Goal: Task Accomplishment & Management: Complete application form

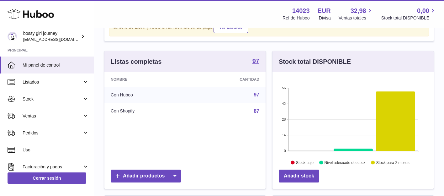
scroll to position [43, 0]
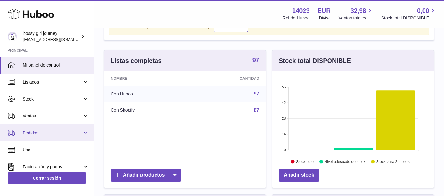
click at [66, 131] on span "Pedidos" at bounding box center [53, 133] width 60 height 6
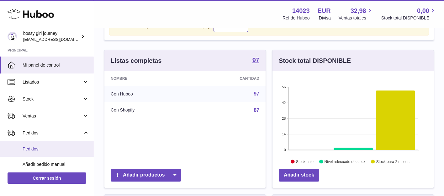
click at [62, 148] on span "Pedidos" at bounding box center [56, 149] width 66 height 6
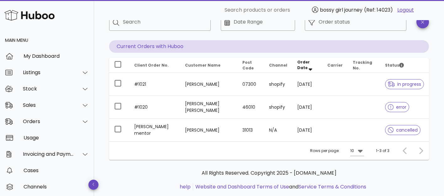
scroll to position [42, 0]
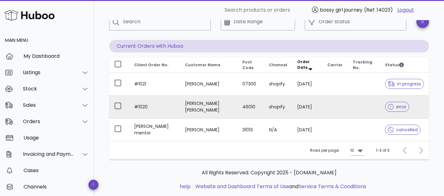
click at [184, 108] on td "[PERSON_NAME] [PERSON_NAME]" at bounding box center [208, 106] width 57 height 23
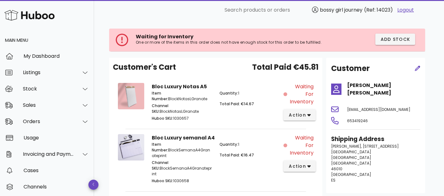
scroll to position [25, 0]
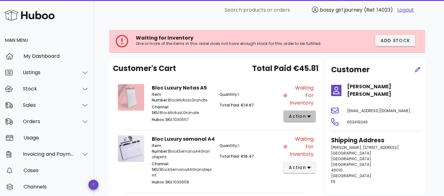
click at [298, 115] on span "action" at bounding box center [297, 116] width 18 height 7
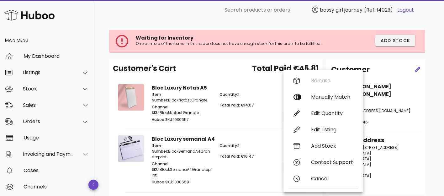
click at [271, 129] on div "Bloc Luxury Notas A5 Item Number: BlockNotasLGranate Channel SKU: BlockNotasLGr…" at bounding box center [216, 104] width 206 height 51
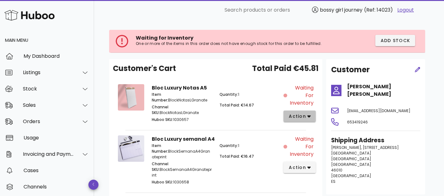
click at [300, 119] on span "action" at bounding box center [297, 116] width 18 height 7
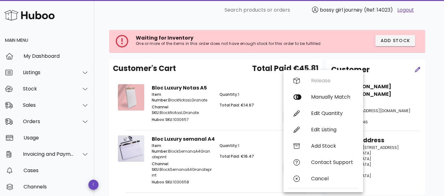
click at [258, 109] on div "Quantity: 1 Total Paid: €14.67" at bounding box center [250, 108] width 68 height 40
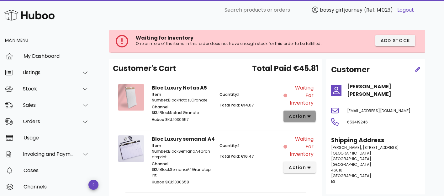
click at [304, 114] on span "action" at bounding box center [297, 116] width 18 height 7
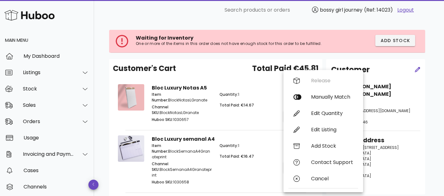
click at [240, 117] on div "Quantity: 1 Total Paid: €14.67" at bounding box center [250, 108] width 68 height 40
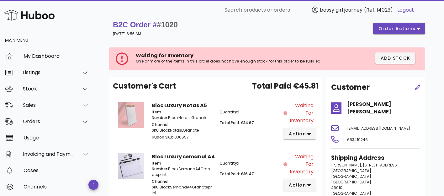
scroll to position [5, 0]
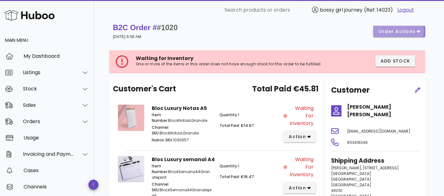
click at [395, 31] on span "order actions" at bounding box center [397, 31] width 38 height 7
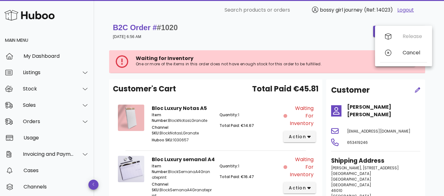
click at [326, 46] on div "Waiting for Inventory One or more of the items in this order does not have enou…" at bounding box center [269, 61] width 320 height 35
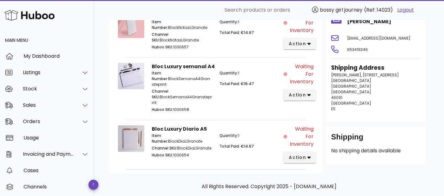
scroll to position [0, 0]
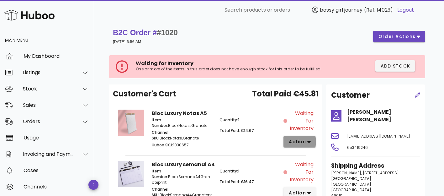
click at [299, 146] on button "action" at bounding box center [299, 141] width 32 height 11
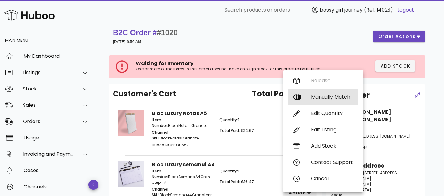
click at [330, 94] on div "Manually Match" at bounding box center [332, 97] width 42 height 6
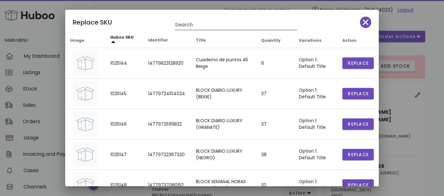
click at [229, 25] on input "Search" at bounding box center [231, 25] width 113 height 10
type input "****"
click at [363, 23] on icon "button" at bounding box center [366, 22] width 6 height 6
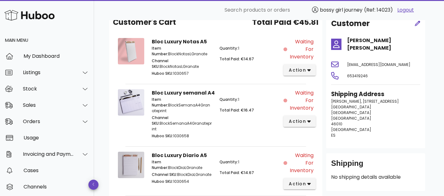
scroll to position [57, 0]
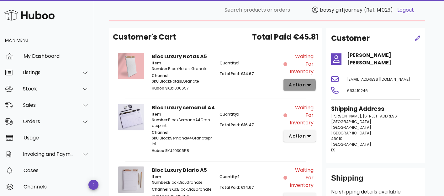
click at [293, 86] on span "action" at bounding box center [297, 85] width 18 height 7
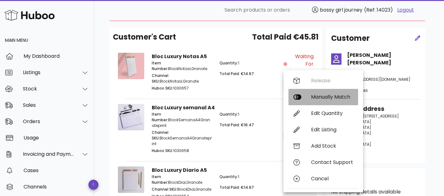
click at [320, 103] on div "Manually Match" at bounding box center [323, 97] width 70 height 16
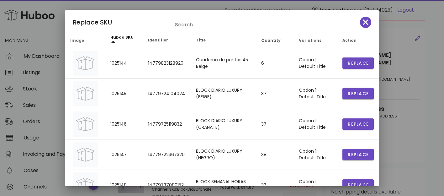
click at [210, 26] on input "Search" at bounding box center [231, 25] width 113 height 10
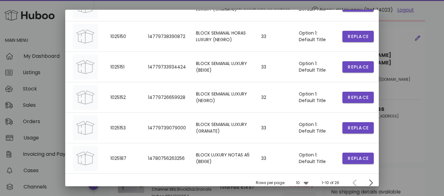
scroll to position [184, 0]
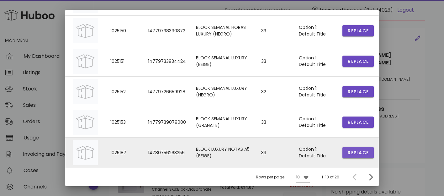
type input "****"
click at [354, 153] on span "Replace" at bounding box center [357, 152] width 21 height 7
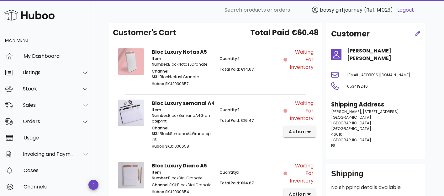
scroll to position [62, 0]
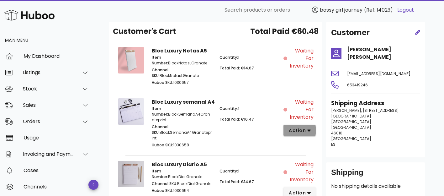
click at [307, 135] on button "action" at bounding box center [299, 129] width 32 height 11
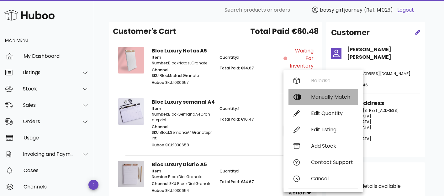
click at [324, 98] on div "Manually Match" at bounding box center [332, 97] width 42 height 6
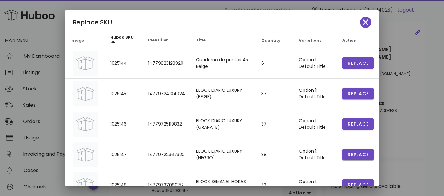
click at [231, 25] on input "text" at bounding box center [231, 25] width 113 height 10
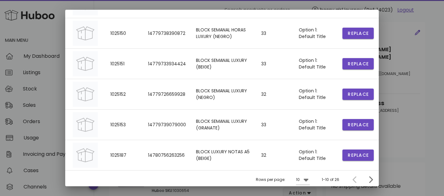
scroll to position [184, 0]
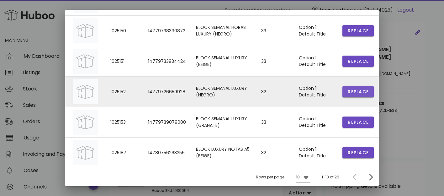
type input "****"
click at [362, 92] on span "Replace" at bounding box center [357, 91] width 21 height 7
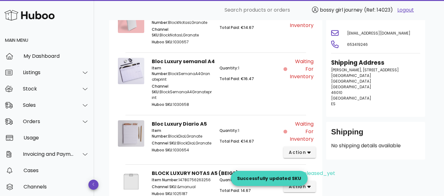
scroll to position [106, 0]
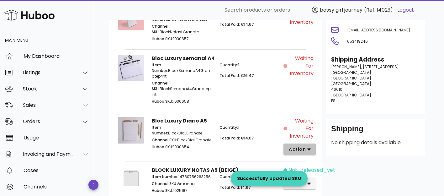
click at [293, 146] on span "action" at bounding box center [297, 149] width 18 height 7
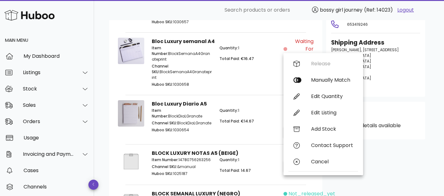
scroll to position [124, 0]
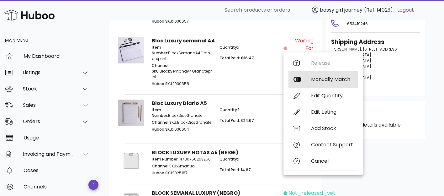
click at [322, 77] on div "Manually Match" at bounding box center [332, 79] width 42 height 6
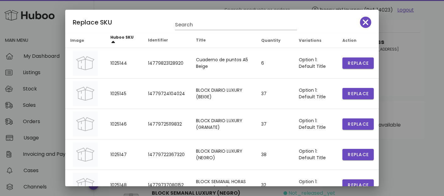
click at [364, 14] on div "Replace SKU Search" at bounding box center [222, 21] width 314 height 23
click at [364, 21] on span "button" at bounding box center [365, 22] width 11 height 9
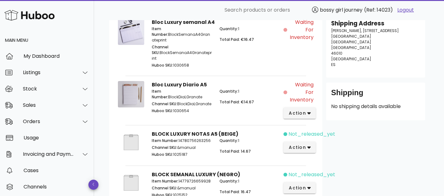
scroll to position [142, 0]
click at [304, 110] on span "action" at bounding box center [297, 113] width 18 height 7
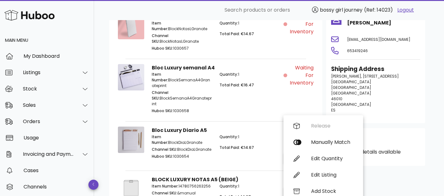
scroll to position [101, 0]
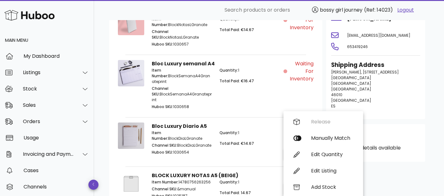
click at [303, 34] on div "Waiting for Inventory" at bounding box center [300, 28] width 34 height 47
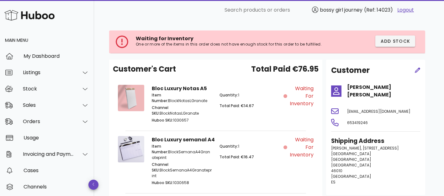
scroll to position [0, 0]
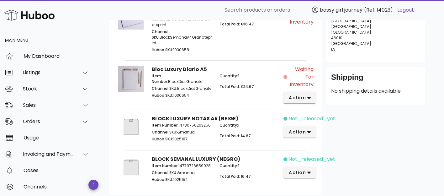
scroll to position [167, 0]
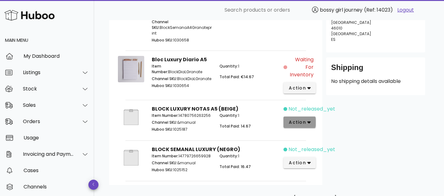
click at [313, 116] on button "action" at bounding box center [299, 121] width 32 height 11
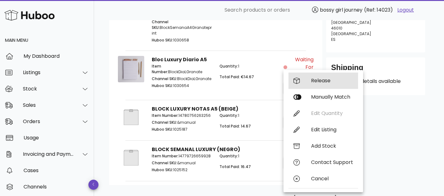
click at [328, 78] on div "Release" at bounding box center [332, 80] width 42 height 6
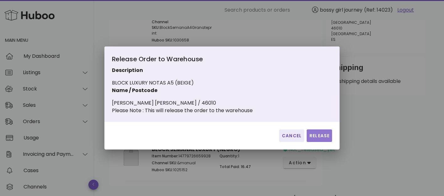
click at [315, 139] on span "Release" at bounding box center [319, 135] width 20 height 7
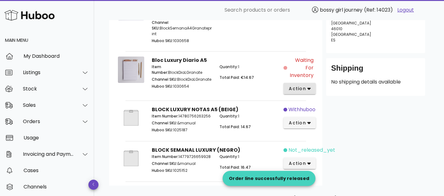
scroll to position [169, 0]
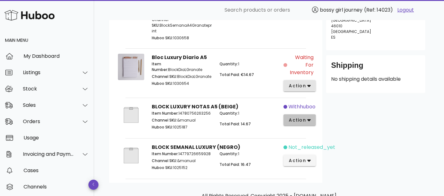
click at [302, 117] on span "action" at bounding box center [297, 120] width 18 height 7
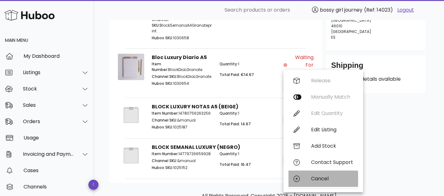
click at [316, 174] on div "Cancel" at bounding box center [323, 178] width 70 height 16
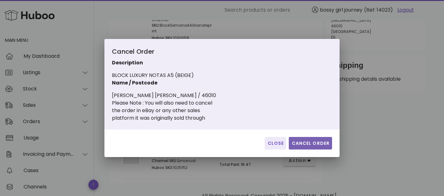
click at [299, 142] on span "Cancel Order" at bounding box center [310, 143] width 38 height 7
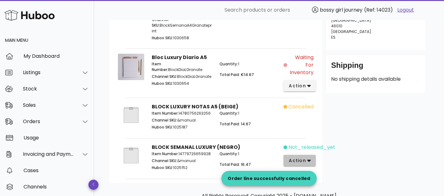
click at [306, 157] on span "action" at bounding box center [299, 160] width 22 height 7
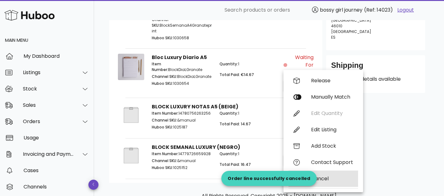
click at [322, 180] on div "Cancel" at bounding box center [332, 178] width 42 height 6
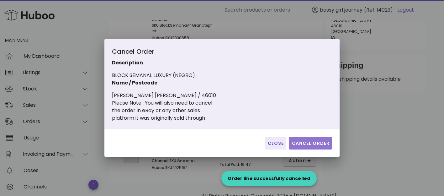
click at [302, 145] on span "Cancel Order" at bounding box center [310, 143] width 38 height 7
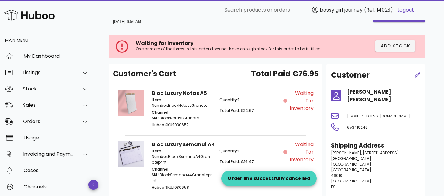
scroll to position [0, 0]
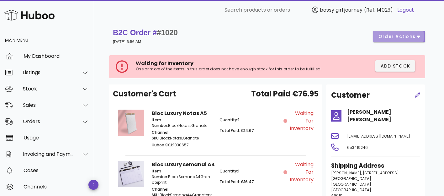
click at [397, 36] on span "order actions" at bounding box center [397, 36] width 38 height 7
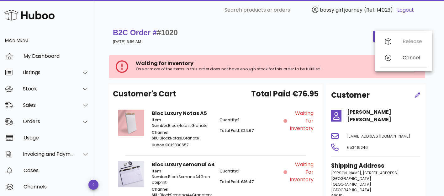
click at [323, 37] on div "B2C Order # #1020 30 August 2025 at 6:56 AM order actions" at bounding box center [269, 37] width 312 height 18
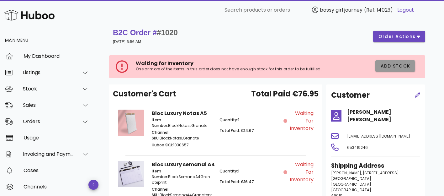
click at [389, 67] on span "Add Stock" at bounding box center [395, 66] width 30 height 7
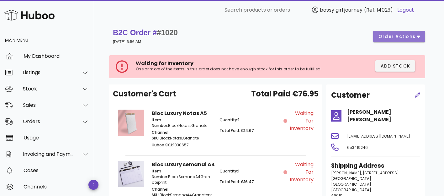
click at [396, 34] on span "order actions" at bounding box center [397, 36] width 38 height 7
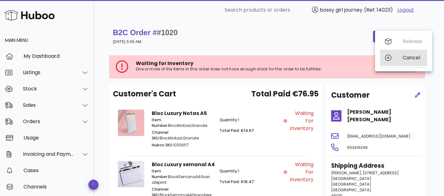
click at [413, 56] on div "Cancel" at bounding box center [412, 58] width 19 height 6
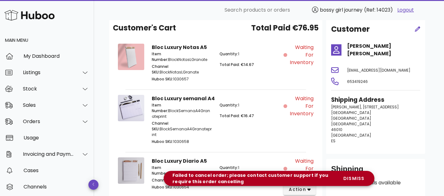
scroll to position [66, 0]
click at [352, 177] on span "dismiss" at bounding box center [353, 178] width 21 height 7
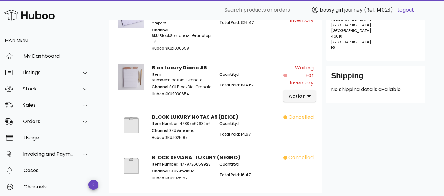
scroll to position [160, 0]
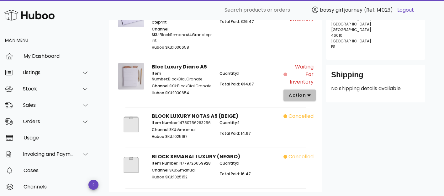
click at [310, 89] on button "action" at bounding box center [299, 94] width 32 height 11
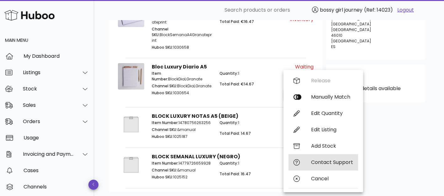
click at [307, 164] on div "Contact Support" at bounding box center [323, 162] width 70 height 16
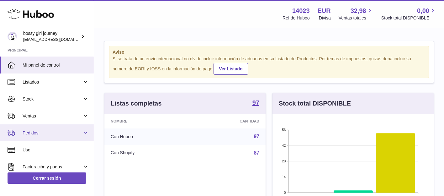
scroll to position [17, 0]
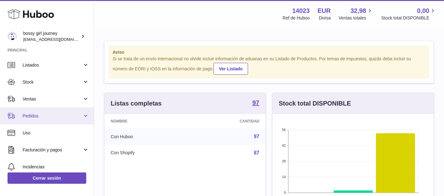
click at [51, 121] on link "Pedidos" at bounding box center [47, 115] width 94 height 17
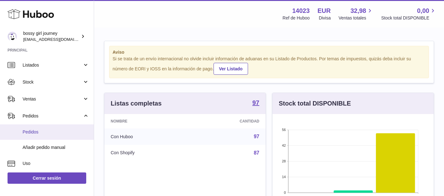
click at [50, 133] on span "Pedidos" at bounding box center [56, 132] width 66 height 6
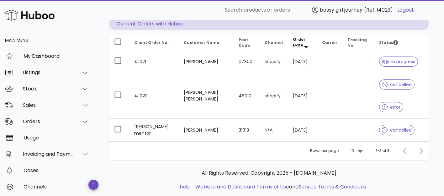
scroll to position [66, 0]
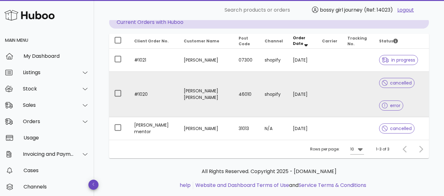
click at [384, 108] on span "error" at bounding box center [391, 105] width 18 height 4
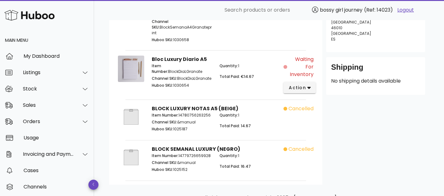
scroll to position [171, 0]
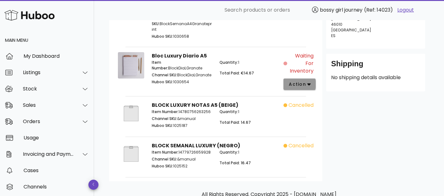
click at [307, 81] on icon "button" at bounding box center [308, 84] width 3 height 6
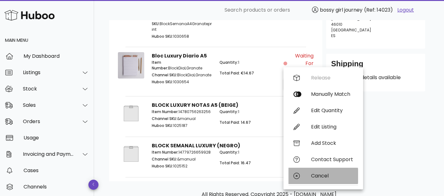
click at [312, 174] on div "Cancel" at bounding box center [332, 175] width 42 height 6
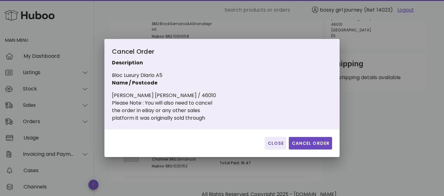
click at [310, 136] on div "Close Cancel Order" at bounding box center [221, 143] width 235 height 28
click at [310, 144] on span "Cancel Order" at bounding box center [310, 143] width 38 height 7
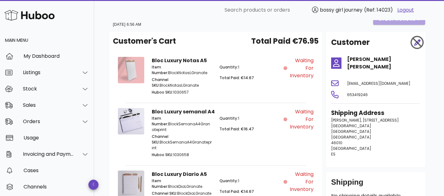
scroll to position [17, 0]
click at [57, 121] on div "Orders" at bounding box center [48, 121] width 51 height 6
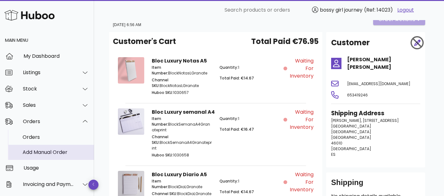
click at [49, 154] on div "Add Manual Order" at bounding box center [56, 152] width 66 height 6
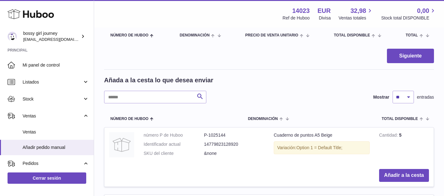
scroll to position [70, 0]
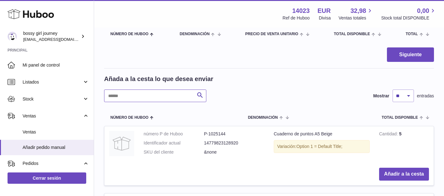
click at [135, 96] on input "text" at bounding box center [155, 95] width 102 height 13
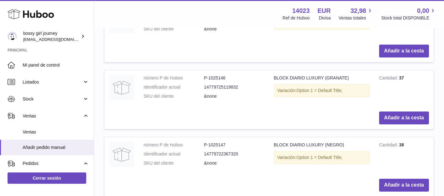
scroll to position [193, 0]
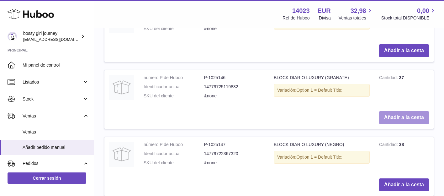
type input "****"
click at [396, 119] on button "Añadir a la cesta" at bounding box center [404, 117] width 50 height 13
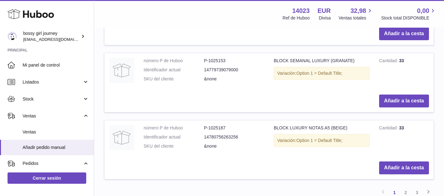
scroll to position [755, 0]
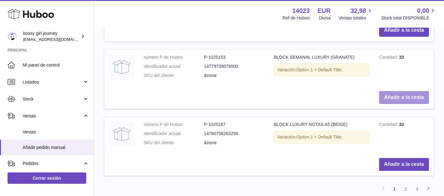
click at [400, 100] on button "Añadir a la cesta" at bounding box center [404, 97] width 50 height 13
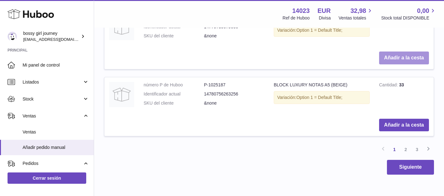
scroll to position [864, 0]
click at [407, 149] on link "2" at bounding box center [405, 148] width 11 height 11
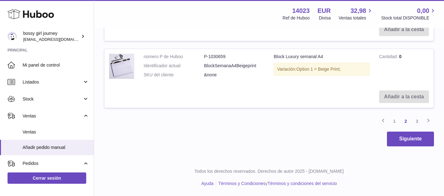
scroll to position [887, 0]
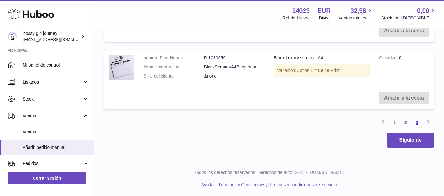
click at [417, 121] on link "3" at bounding box center [416, 122] width 11 height 11
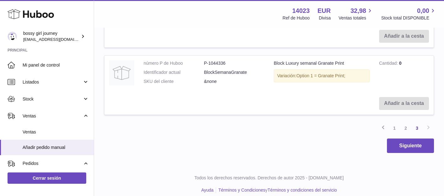
scroll to position [621, 0]
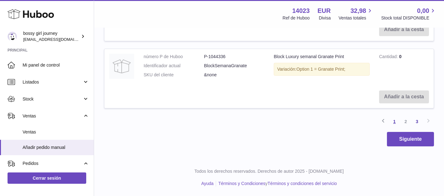
click at [395, 121] on link "1" at bounding box center [394, 121] width 11 height 11
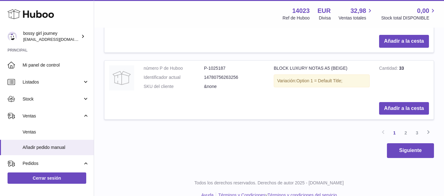
scroll to position [881, 0]
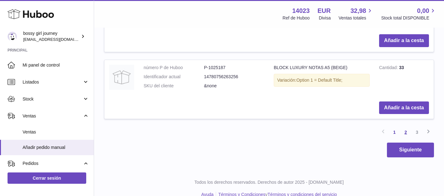
click at [404, 133] on link "2" at bounding box center [405, 131] width 11 height 11
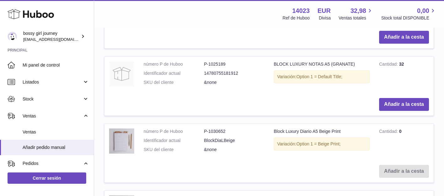
scroll to position [350, 0]
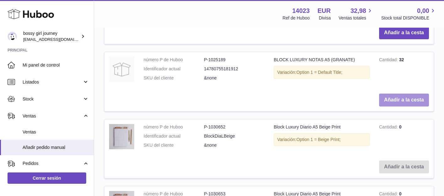
click at [402, 102] on button "Añadir a la cesta" at bounding box center [404, 99] width 50 height 13
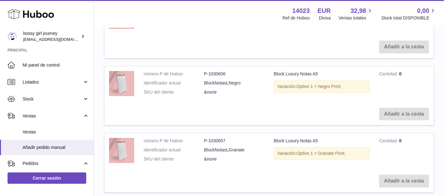
scroll to position [958, 0]
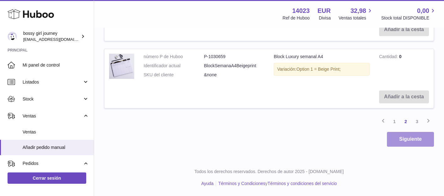
click at [404, 141] on button "Siguiente" at bounding box center [410, 139] width 47 height 15
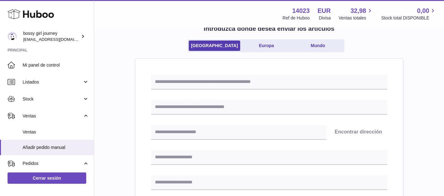
scroll to position [48, 0]
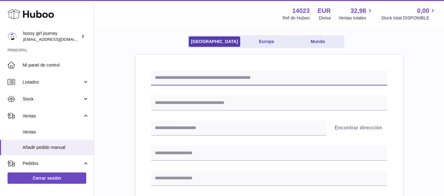
click at [262, 80] on input "text" at bounding box center [269, 77] width 236 height 15
click at [207, 82] on input "text" at bounding box center [269, 77] width 236 height 15
paste input "****"
type input "****"
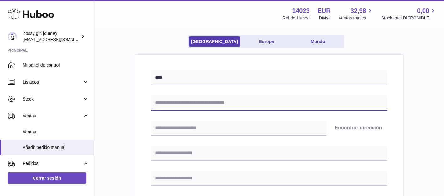
click at [175, 102] on input "text" at bounding box center [269, 102] width 236 height 15
click at [221, 102] on input "text" at bounding box center [269, 102] width 236 height 15
paste input "**********"
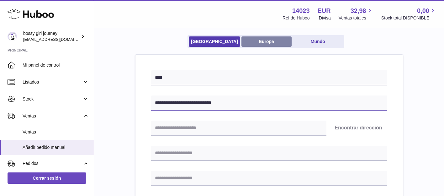
type input "**********"
click at [278, 42] on link "Europa" at bounding box center [266, 41] width 50 height 10
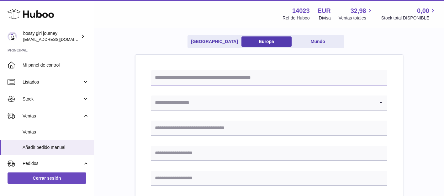
click at [246, 78] on input "text" at bounding box center [269, 77] width 236 height 15
click at [171, 108] on input "Search for option" at bounding box center [263, 102] width 224 height 14
click at [200, 79] on input "text" at bounding box center [269, 77] width 236 height 15
type input "****"
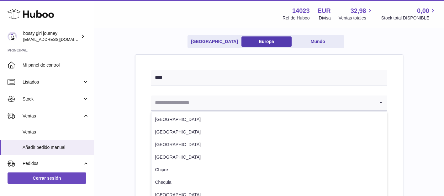
click at [173, 102] on input "Search for option" at bounding box center [263, 102] width 224 height 14
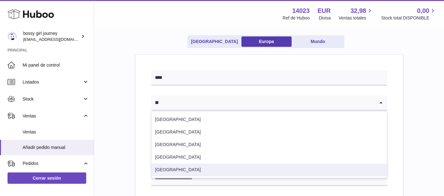
click at [174, 167] on li "España" at bounding box center [268, 169] width 235 height 13
type input "**"
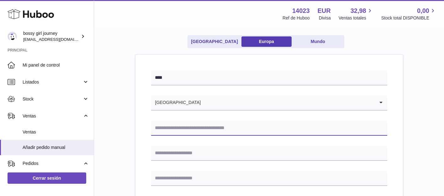
click at [170, 123] on input "text" at bounding box center [269, 127] width 236 height 15
paste input "**********"
type input "**********"
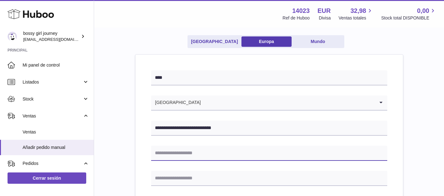
click at [169, 156] on input "text" at bounding box center [269, 152] width 236 height 15
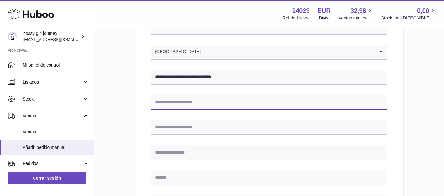
scroll to position [107, 0]
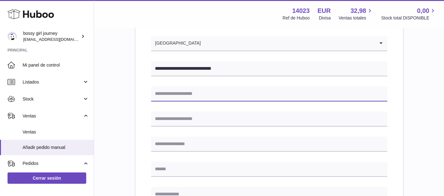
click at [194, 93] on input "text" at bounding box center [269, 93] width 236 height 15
paste input "**********"
type input "**********"
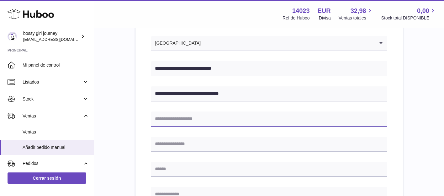
click at [193, 120] on input "text" at bounding box center [269, 118] width 236 height 15
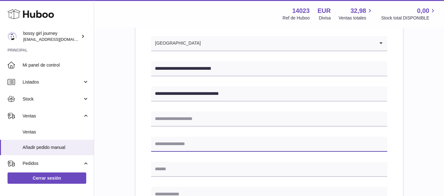
click at [185, 143] on input "text" at bounding box center [269, 143] width 236 height 15
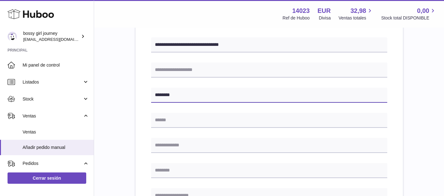
scroll to position [159, 0]
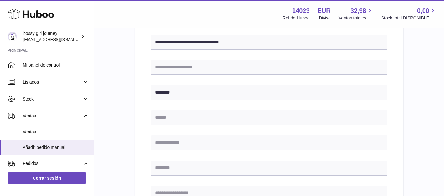
type input "********"
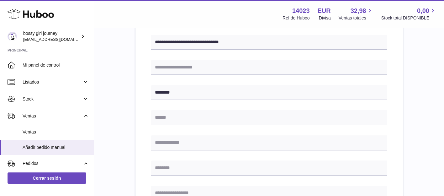
click at [179, 119] on input "text" at bounding box center [269, 117] width 236 height 15
type input "********"
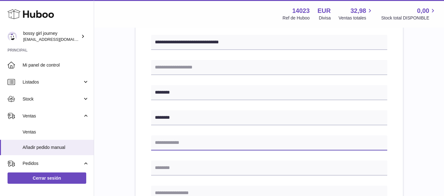
click at [172, 146] on input "text" at bounding box center [269, 142] width 236 height 15
type input "*****"
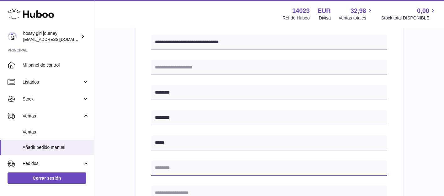
click at [181, 169] on input "text" at bounding box center [269, 167] width 236 height 15
paste input "**********"
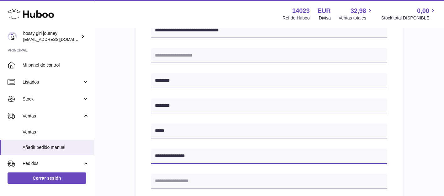
scroll to position [218, 0]
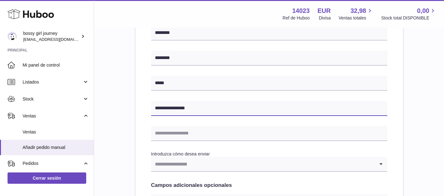
type input "**********"
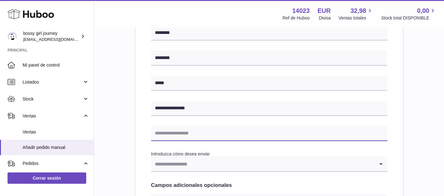
click at [168, 135] on input "text" at bounding box center [269, 133] width 236 height 15
click at [236, 132] on input "text" at bounding box center [269, 133] width 236 height 15
paste input "**********"
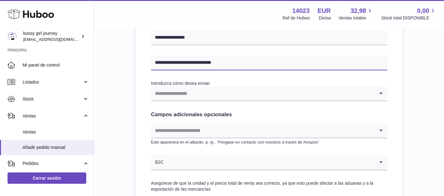
scroll to position [301, 0]
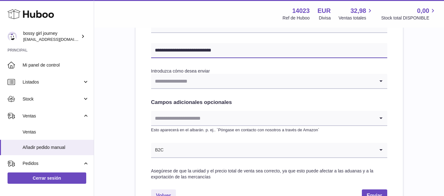
type input "**********"
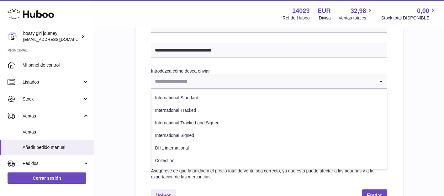
click at [216, 82] on input "Search for option" at bounding box center [263, 81] width 224 height 14
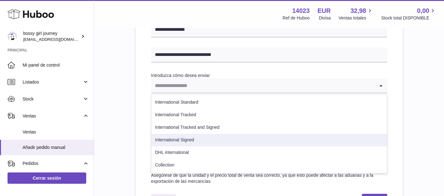
scroll to position [296, 0]
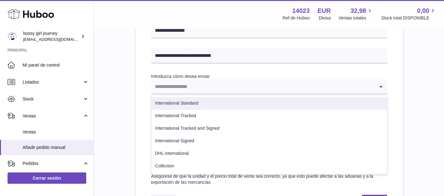
click at [148, 96] on div "**********" at bounding box center [268, 15] width 267 height 416
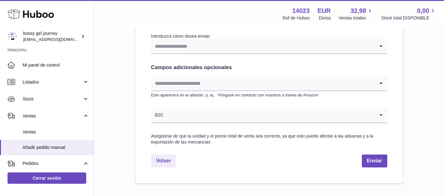
scroll to position [337, 0]
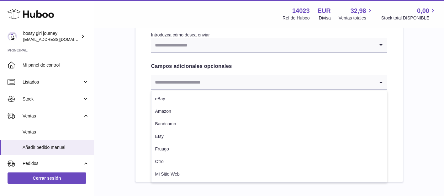
click at [174, 82] on input "Search for option" at bounding box center [263, 82] width 224 height 14
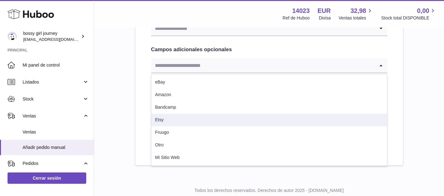
scroll to position [354, 0]
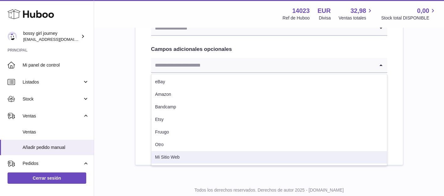
click at [167, 157] on li "Mi Sitio Web" at bounding box center [268, 157] width 235 height 13
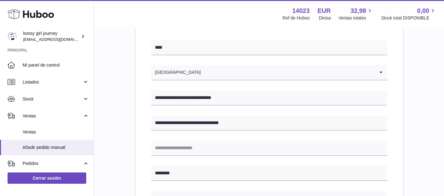
scroll to position [114, 0]
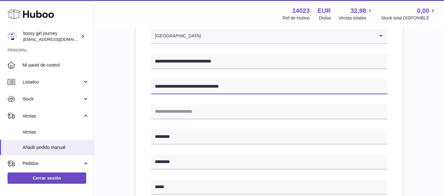
drag, startPoint x: 192, startPoint y: 87, endPoint x: 229, endPoint y: 91, distance: 36.9
click at [229, 91] on input "**********" at bounding box center [269, 86] width 236 height 15
type input "**********"
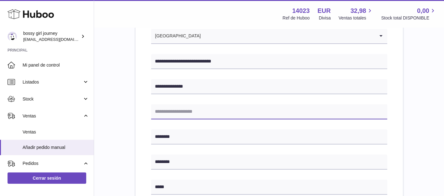
click at [210, 115] on input "text" at bounding box center [269, 111] width 236 height 15
paste input "**********"
type input "**********"
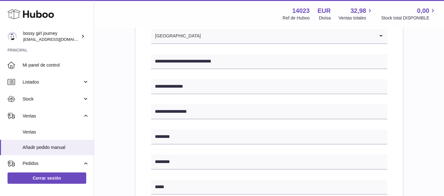
click at [402, 119] on div "**********" at bounding box center [268, 196] width 267 height 416
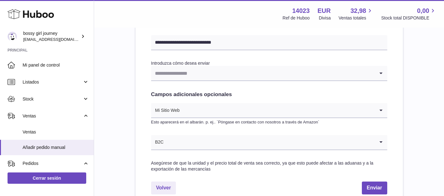
scroll to position [372, 0]
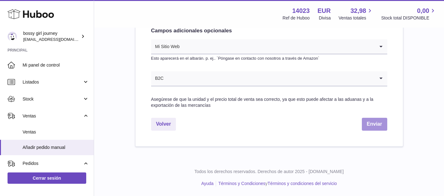
click at [377, 125] on button "Enviar" at bounding box center [374, 124] width 25 height 13
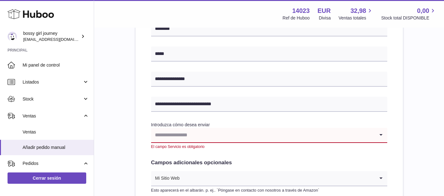
scroll to position [252, 0]
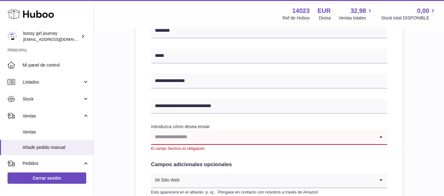
click at [280, 137] on input "Search for option" at bounding box center [263, 136] width 224 height 14
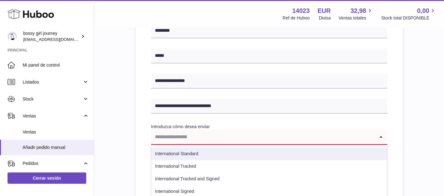
click at [250, 156] on li "International Standard" at bounding box center [268, 153] width 235 height 13
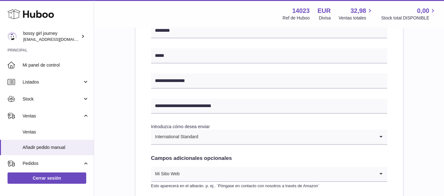
click at [412, 116] on div "**********" at bounding box center [269, 41] width 330 height 463
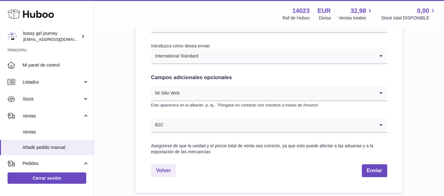
scroll to position [379, 0]
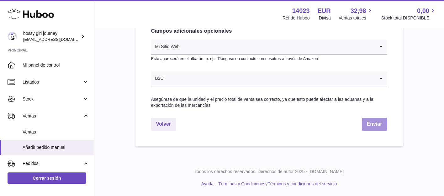
click at [371, 121] on button "Enviar" at bounding box center [374, 124] width 25 height 13
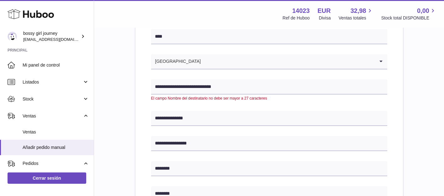
scroll to position [88, 0]
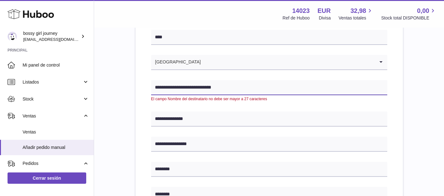
click at [273, 89] on input "**********" at bounding box center [269, 87] width 236 height 15
drag, startPoint x: 224, startPoint y: 88, endPoint x: 203, endPoint y: 88, distance: 22.0
click at [203, 88] on input "**********" at bounding box center [269, 87] width 236 height 15
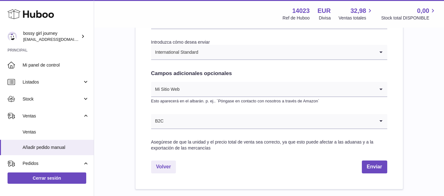
scroll to position [372, 0]
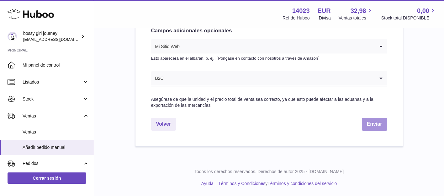
type input "**********"
click at [387, 120] on button "Enviar" at bounding box center [374, 124] width 25 height 13
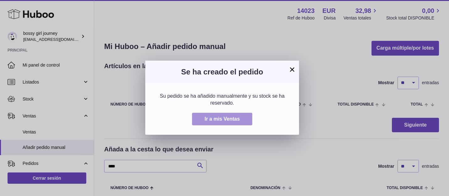
click at [229, 119] on span "Ir a mis Ventas" at bounding box center [221, 118] width 35 height 5
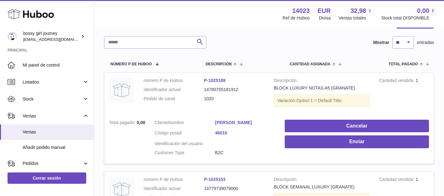
scroll to position [70, 0]
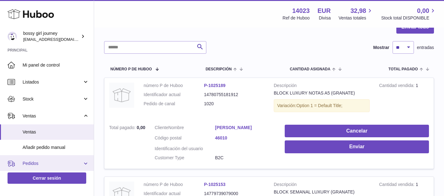
click at [50, 161] on span "Pedidos" at bounding box center [53, 163] width 60 height 6
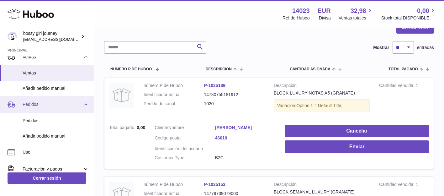
scroll to position [61, 0]
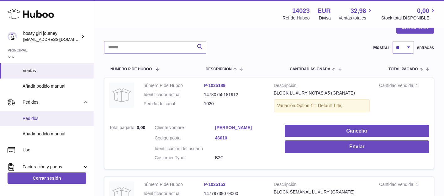
click at [61, 122] on link "Pedidos" at bounding box center [47, 118] width 94 height 15
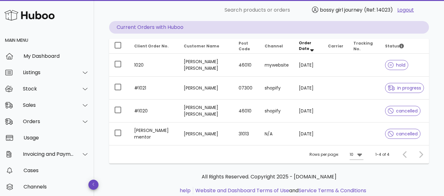
scroll to position [62, 0]
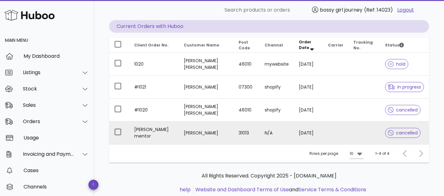
click at [224, 135] on td "Ivanova Hurtado" at bounding box center [206, 132] width 55 height 23
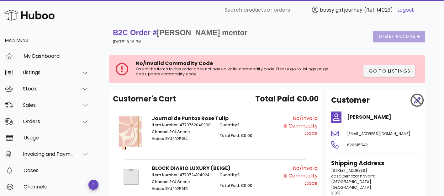
scroll to position [62, 0]
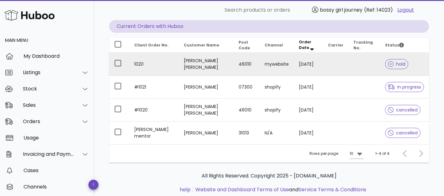
click at [246, 69] on td "46010" at bounding box center [247, 64] width 26 height 23
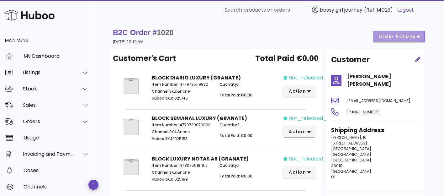
click at [405, 34] on span "order actions" at bounding box center [397, 36] width 38 height 7
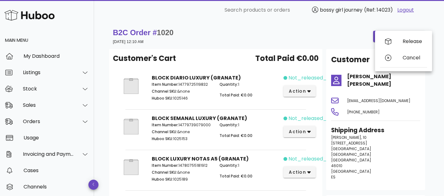
click at [355, 29] on div "B2C Order # 1020 31 August 2025 at 12:10 AM order actions" at bounding box center [269, 37] width 312 height 18
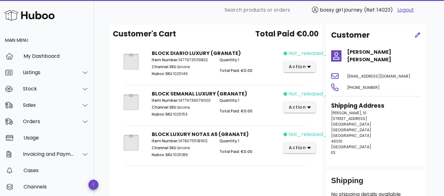
scroll to position [80, 0]
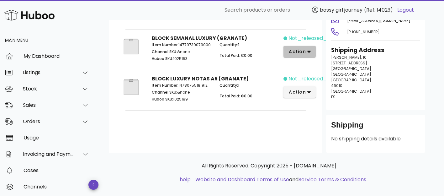
click at [297, 56] on button "action" at bounding box center [299, 51] width 32 height 11
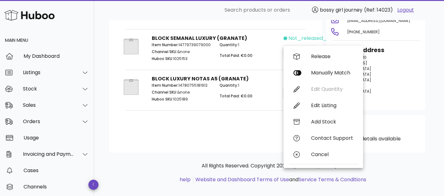
click at [247, 145] on div "Customer's Cart Total Paid €0.00 BLOCK DIARIO LUXURY (GRANATE) Item Number: 147…" at bounding box center [215, 60] width 213 height 183
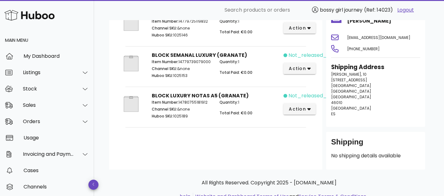
scroll to position [57, 0]
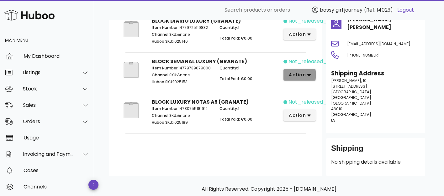
click at [308, 75] on icon "button" at bounding box center [308, 75] width 3 height 2
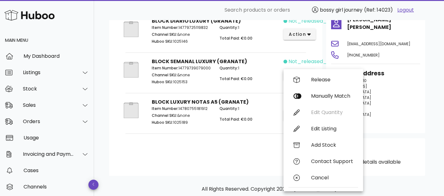
click at [267, 120] on p "Total Paid: €0.00" at bounding box center [249, 119] width 60 height 6
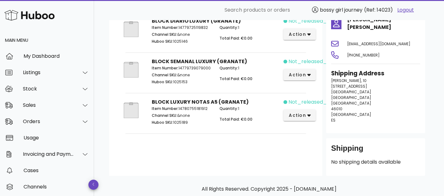
scroll to position [0, 0]
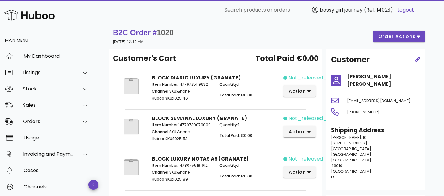
click at [174, 80] on div "Item Number: 14779725119832 Channel SKU: &none Huboo SKU: 1025146" at bounding box center [182, 92] width 68 height 29
click at [131, 84] on img at bounding box center [131, 86] width 26 height 24
click at [200, 92] on p "Channel SKU: &none" at bounding box center [182, 91] width 60 height 6
click at [140, 32] on strong "B2C Order # 1020" at bounding box center [143, 32] width 61 height 8
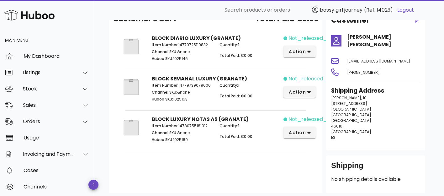
scroll to position [42, 0]
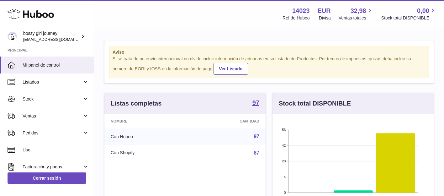
scroll to position [98, 161]
click at [46, 81] on span "Listados" at bounding box center [53, 82] width 60 height 6
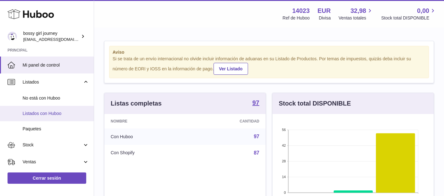
click at [49, 115] on span "Listados con Huboo" at bounding box center [56, 113] width 66 height 6
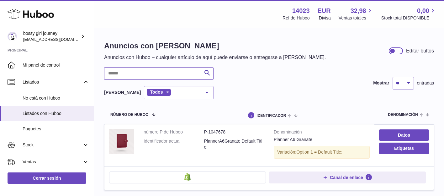
click at [171, 76] on input "text" at bounding box center [158, 73] width 109 height 13
type input "****"
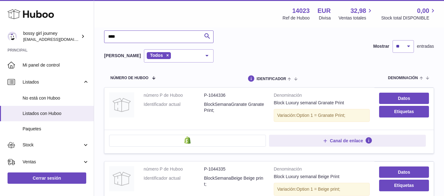
scroll to position [35, 0]
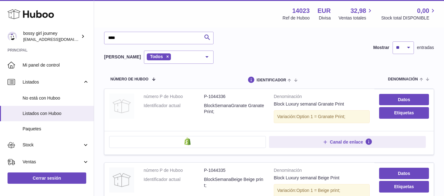
click at [120, 101] on img at bounding box center [121, 105] width 25 height 25
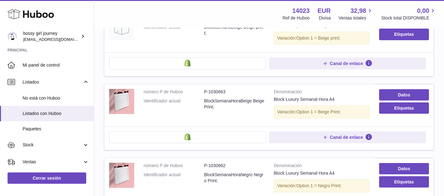
scroll to position [187, 0]
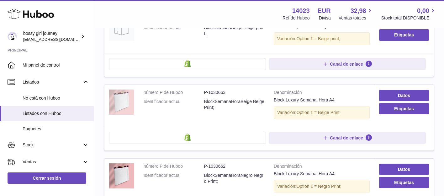
click at [125, 105] on img at bounding box center [121, 101] width 25 height 25
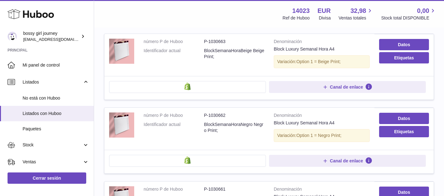
scroll to position [239, 0]
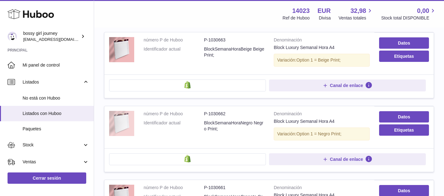
click at [130, 123] on img at bounding box center [121, 123] width 25 height 25
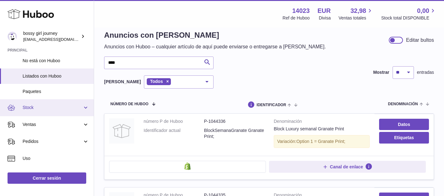
scroll to position [39, 0]
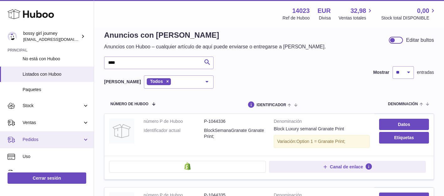
click at [40, 145] on link "Pedidos" at bounding box center [47, 139] width 94 height 17
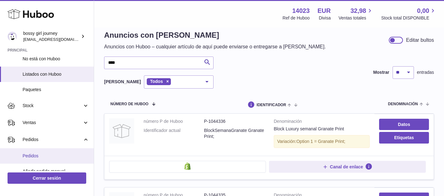
click at [40, 161] on link "Pedidos" at bounding box center [47, 155] width 94 height 15
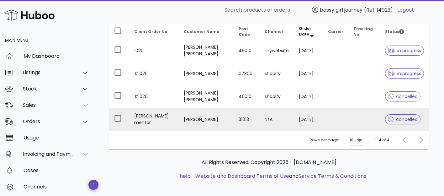
scroll to position [77, 0]
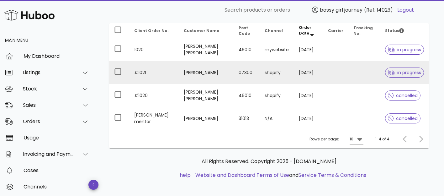
click at [183, 74] on td "[PERSON_NAME]" at bounding box center [206, 72] width 55 height 23
